Goal: Information Seeking & Learning: Understand process/instructions

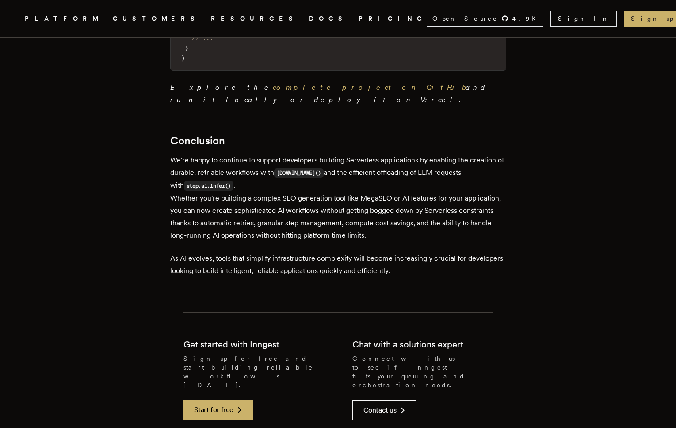
scroll to position [3343, 0]
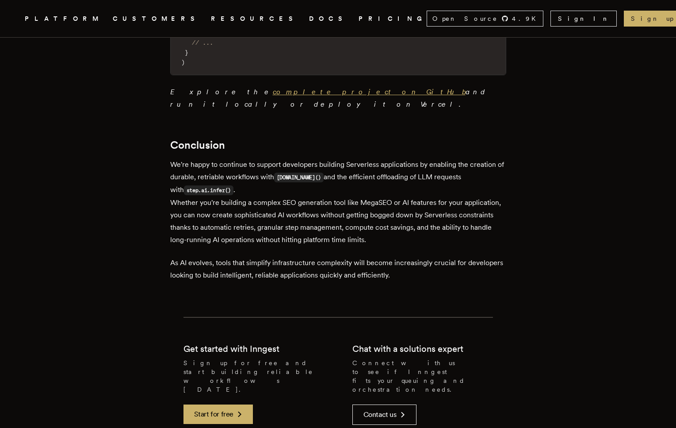
click at [273, 96] on link "complete project on GitHub" at bounding box center [369, 92] width 193 height 8
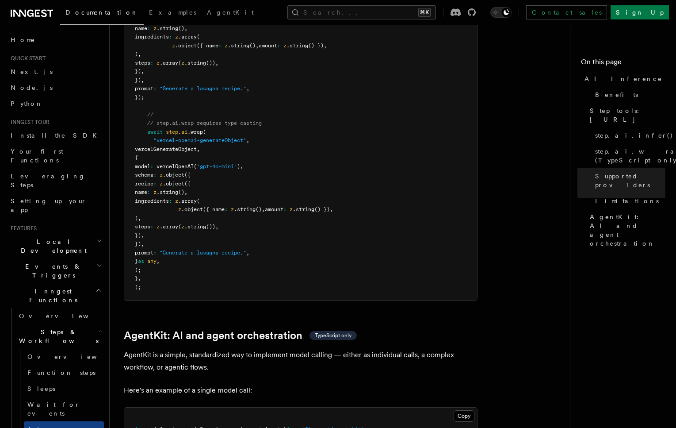
scroll to position [2293, 0]
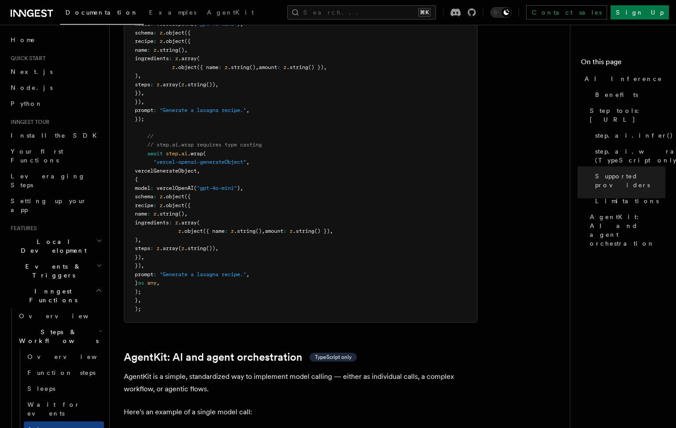
click at [329, 233] on pre "import { generateObject as vercelGenerateObject } from "ai" ; import { openai a…" at bounding box center [300, 123] width 353 height 397
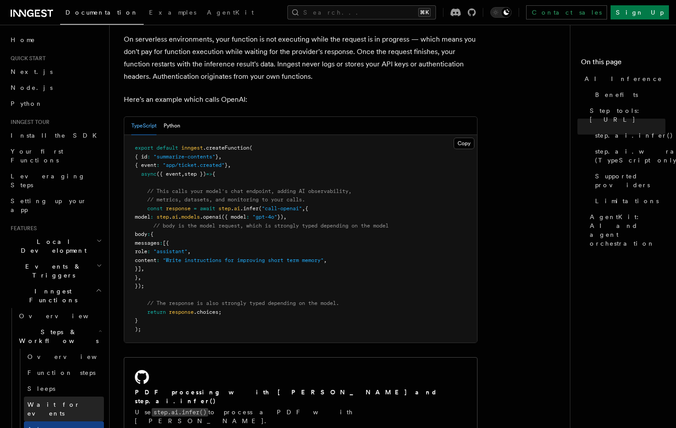
scroll to position [434, 0]
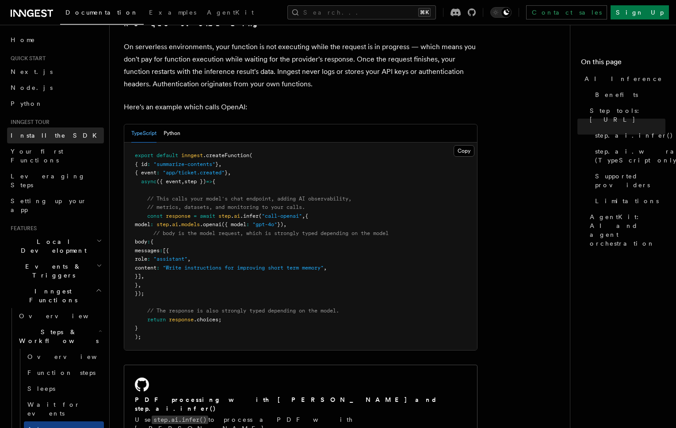
click at [41, 133] on span "Install the SDK" at bounding box center [57, 135] width 92 height 7
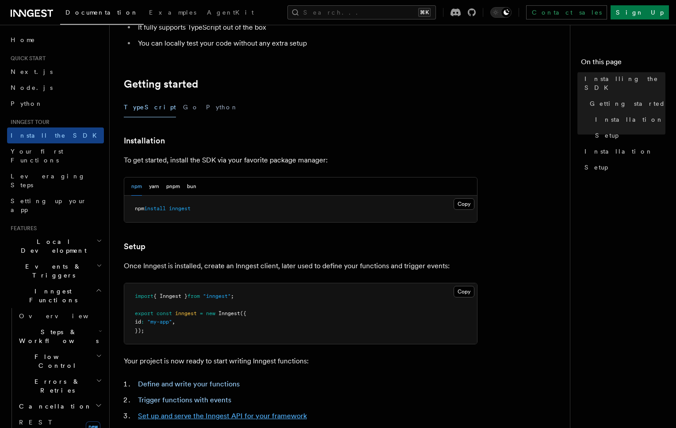
scroll to position [308, 0]
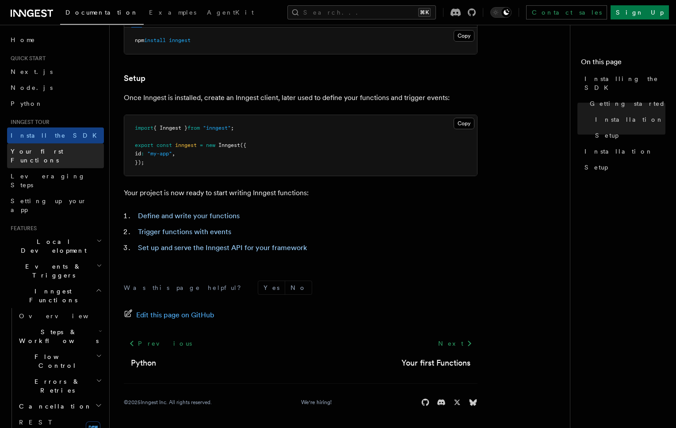
click at [53, 150] on span "Your first Functions" at bounding box center [37, 156] width 53 height 16
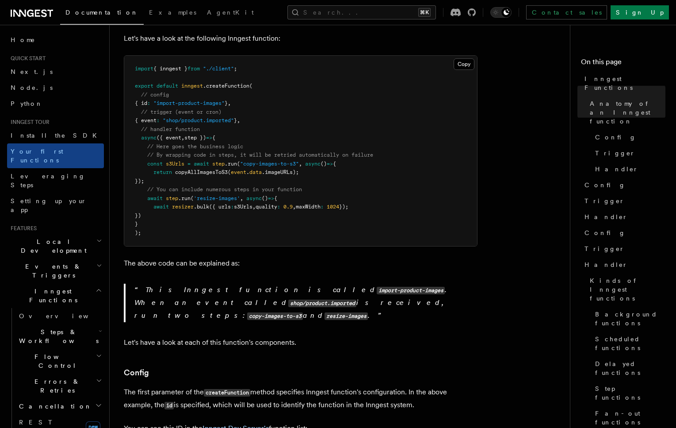
scroll to position [241, 0]
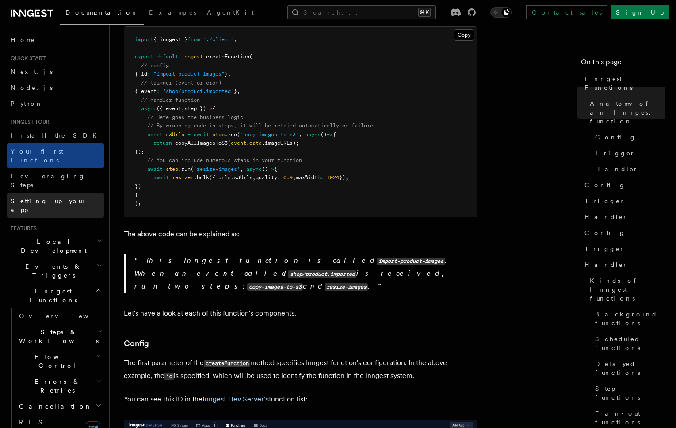
click at [54, 197] on span "Setting up your app" at bounding box center [49, 205] width 76 height 16
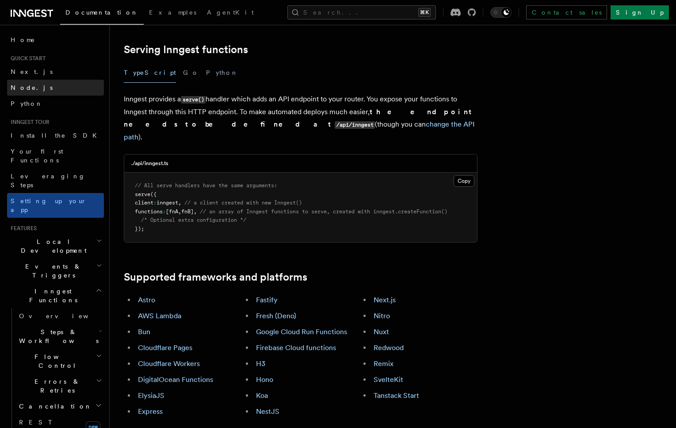
scroll to position [310, 0]
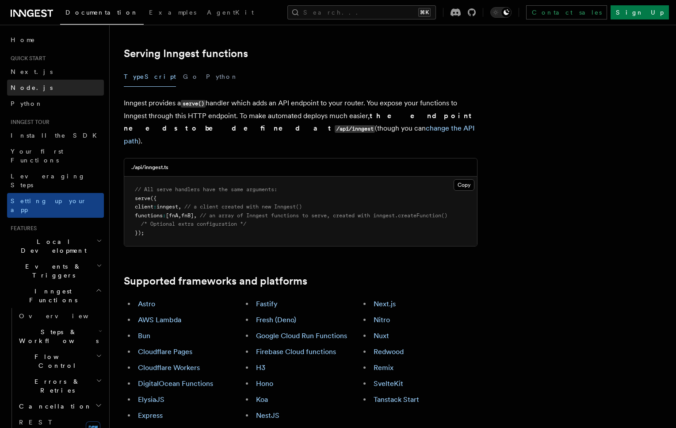
click at [36, 82] on link "Node.js" at bounding box center [55, 88] width 97 height 16
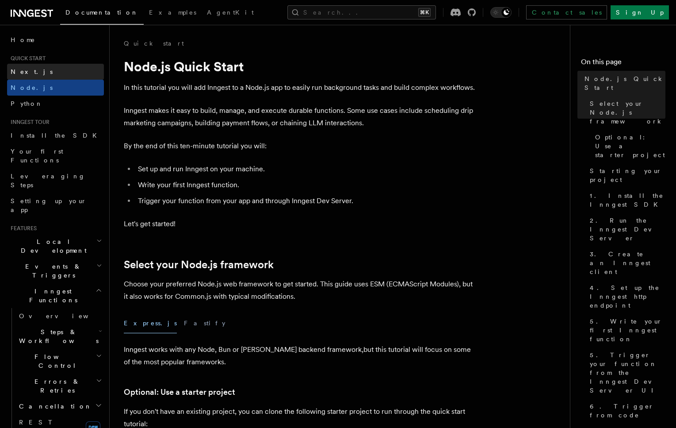
click at [37, 76] on link "Next.js" at bounding box center [55, 72] width 97 height 16
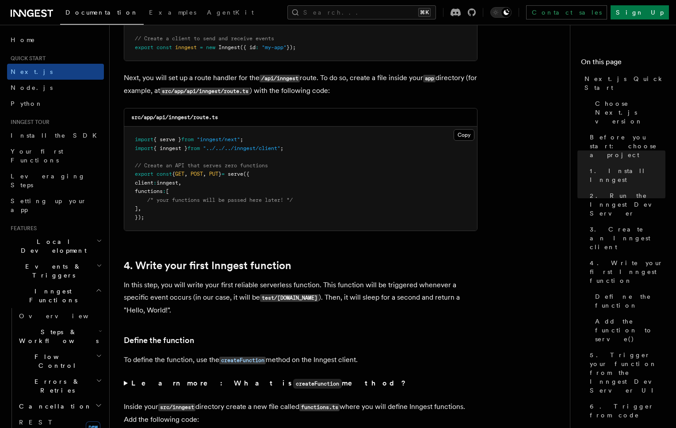
scroll to position [1227, 0]
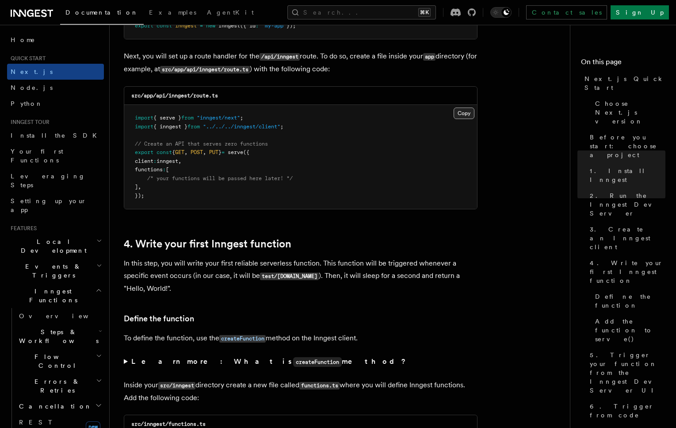
click at [470, 108] on button "Copy Copied" at bounding box center [464, 113] width 21 height 12
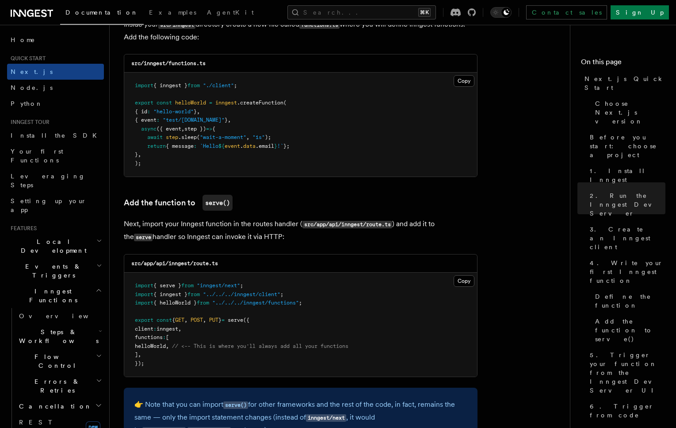
scroll to position [1569, 0]
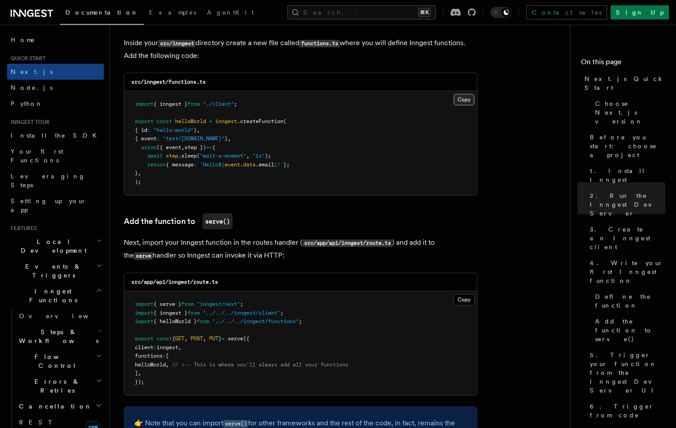
click at [469, 104] on button "Copy Copied" at bounding box center [464, 100] width 21 height 12
